Goal: Transaction & Acquisition: Obtain resource

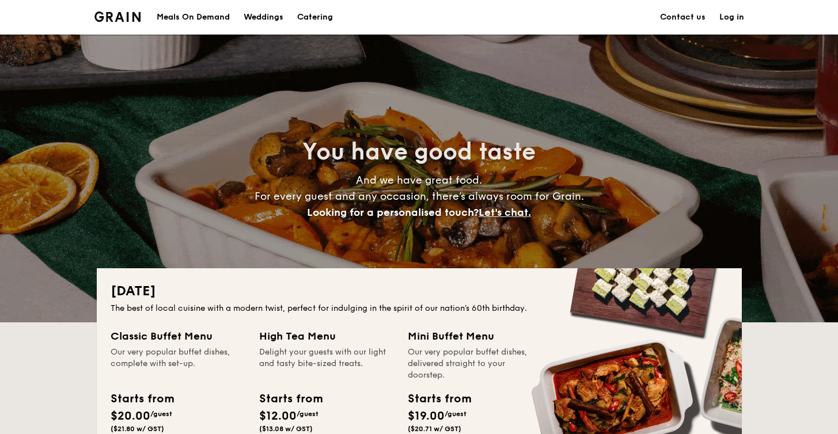
click at [216, 20] on div "Meals On Demand" at bounding box center [193, 17] width 73 height 35
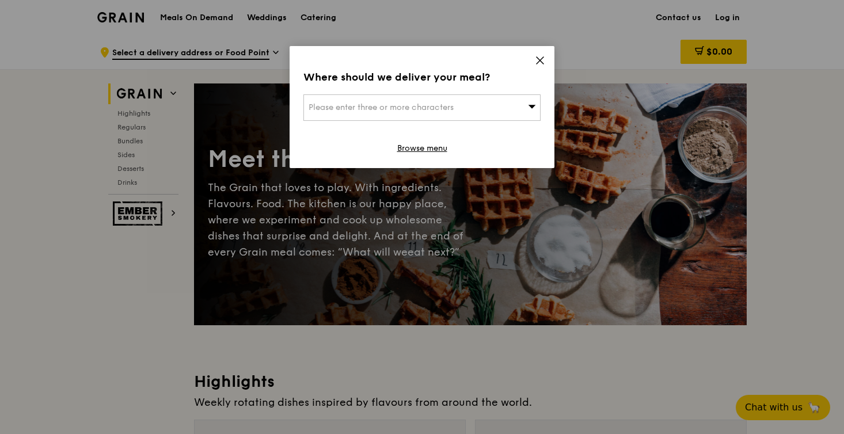
click at [540, 66] on span at bounding box center [540, 62] width 10 height 13
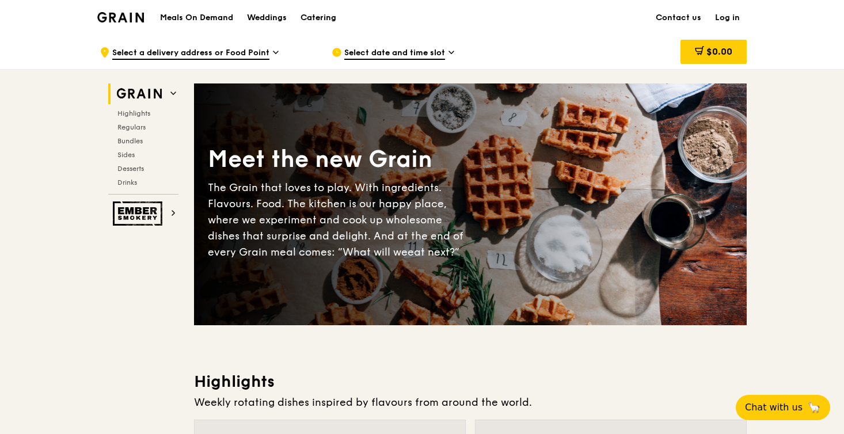
click at [313, 17] on div "Catering" at bounding box center [319, 18] width 36 height 35
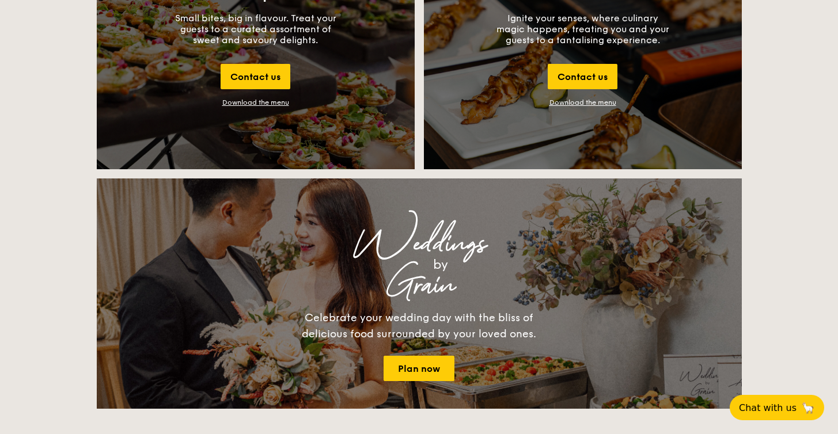
scroll to position [1262, 0]
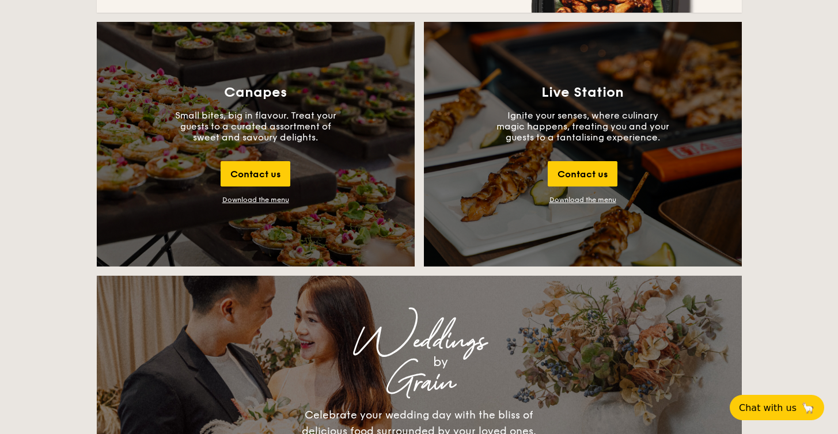
click at [269, 200] on div "Download the menu" at bounding box center [255, 200] width 67 height 8
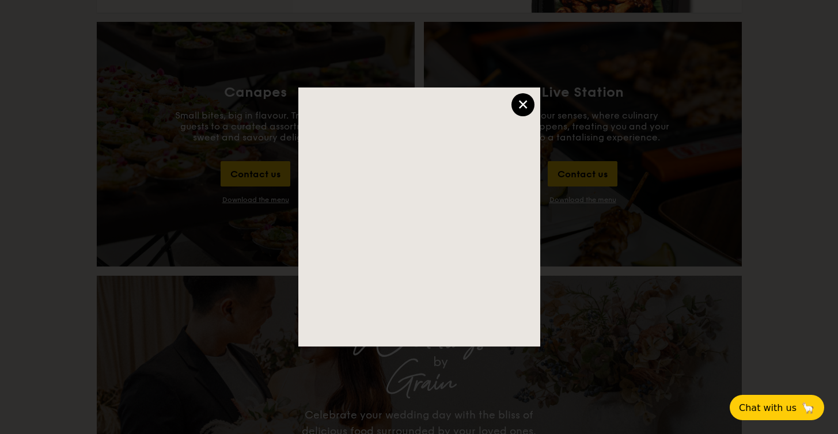
click at [519, 102] on div "×" at bounding box center [522, 104] width 23 height 23
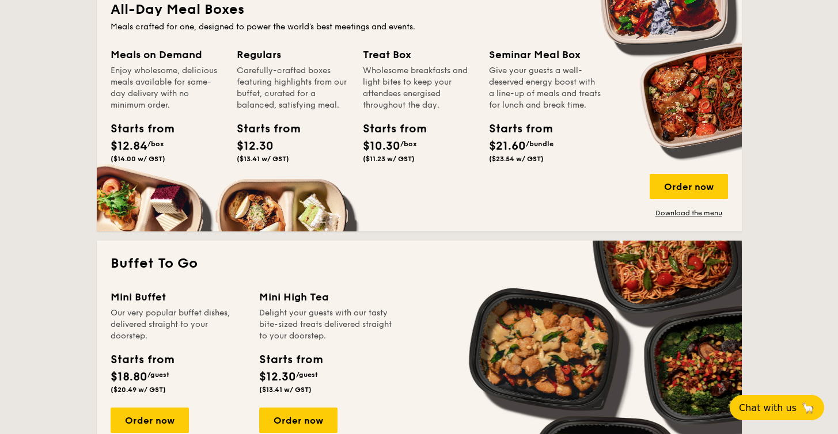
scroll to position [467, 0]
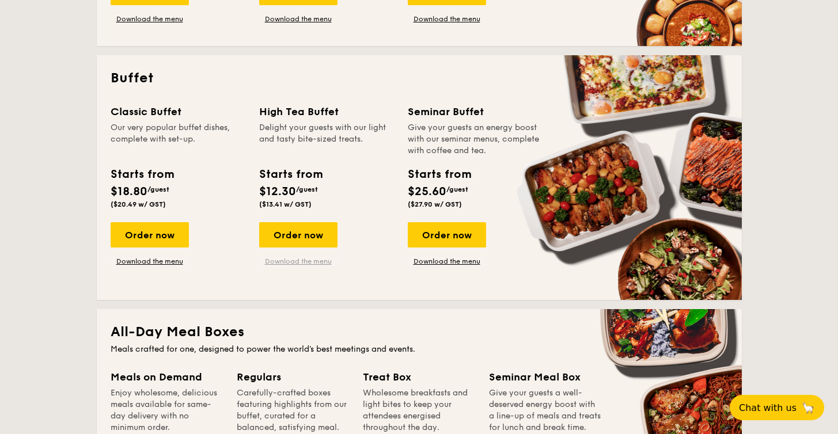
click at [287, 259] on link "Download the menu" at bounding box center [298, 261] width 78 height 9
